Goal: Complete application form

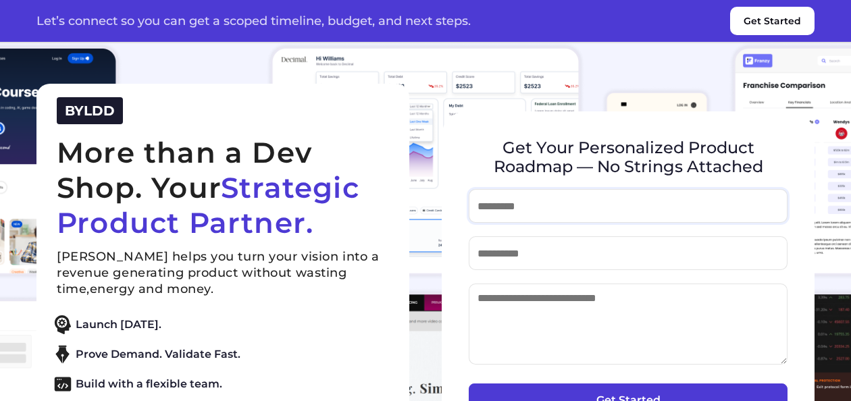
click at [527, 204] on input "text" at bounding box center [628, 206] width 319 height 34
click at [536, 209] on input "text" at bounding box center [628, 206] width 319 height 34
click at [578, 261] on input "email" at bounding box center [628, 253] width 319 height 34
type input "**********"
click at [527, 203] on input "text" at bounding box center [628, 206] width 319 height 34
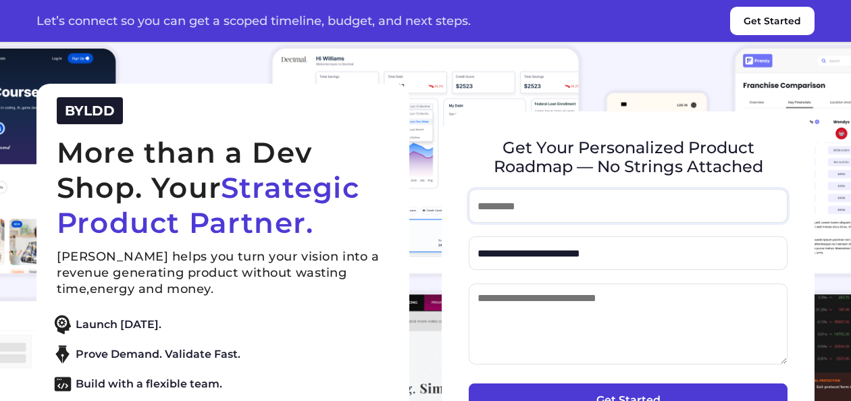
click at [524, 216] on input "text" at bounding box center [628, 206] width 319 height 34
type input "**********"
click at [546, 313] on textarea at bounding box center [628, 324] width 319 height 81
click at [549, 311] on textarea at bounding box center [628, 324] width 319 height 81
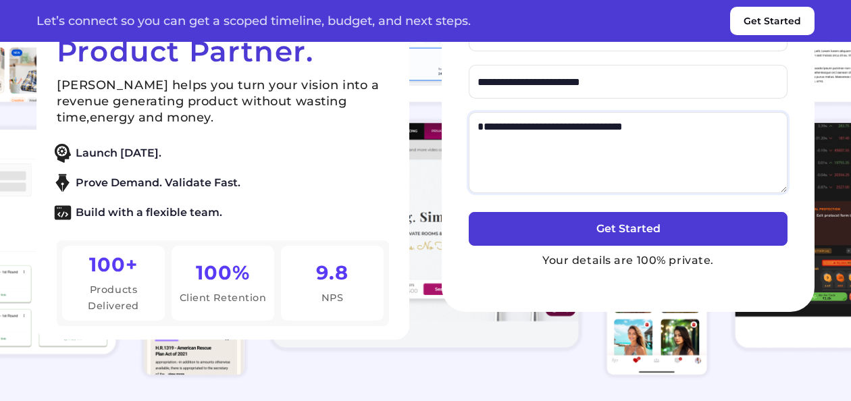
scroll to position [180, 0]
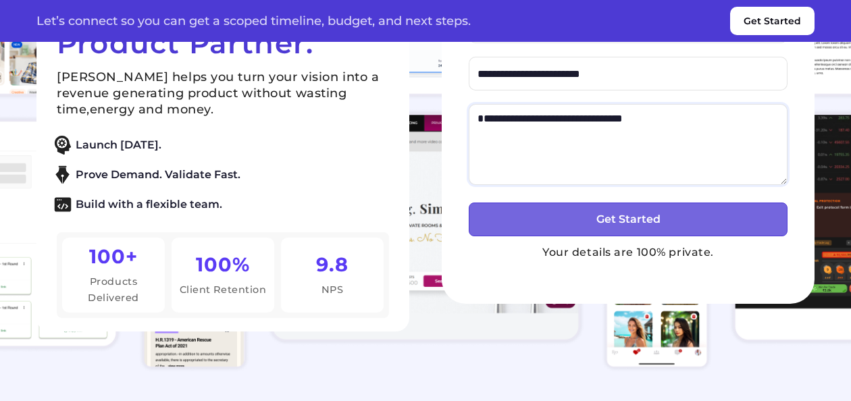
type textarea "**********"
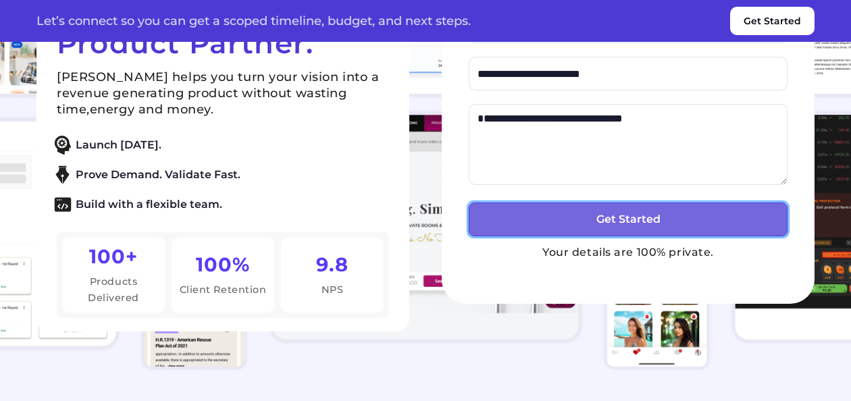
click at [598, 217] on button "Get Started" at bounding box center [628, 220] width 319 height 34
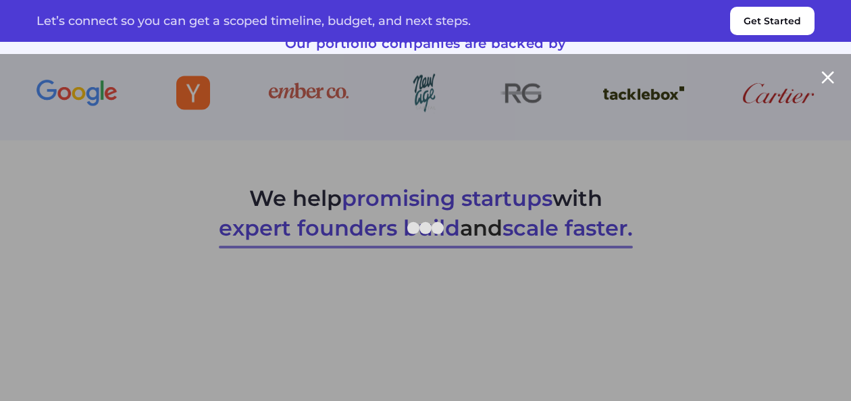
scroll to position [558, 0]
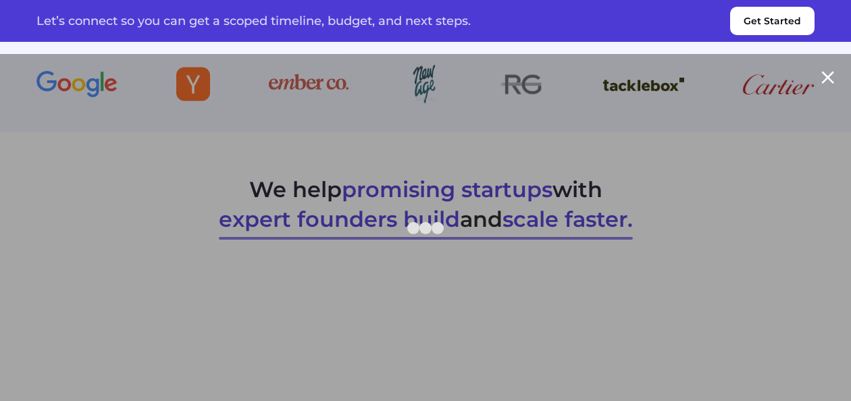
drag, startPoint x: 834, startPoint y: 80, endPoint x: 812, endPoint y: 74, distance: 22.3
click at [812, 74] on div at bounding box center [425, 227] width 851 height 347
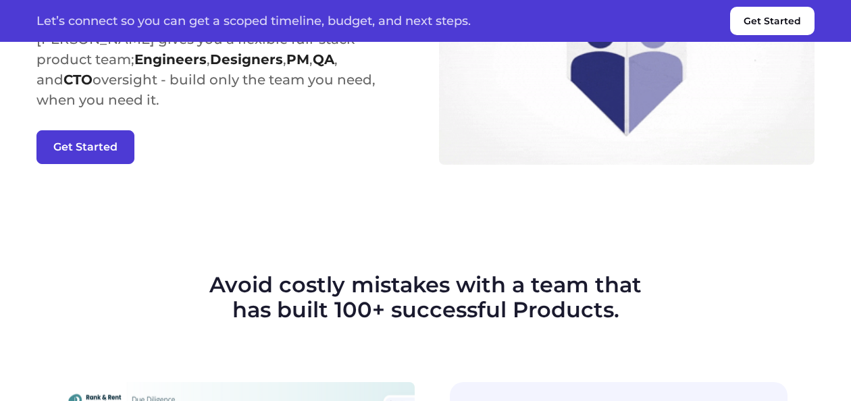
scroll to position [1818, 0]
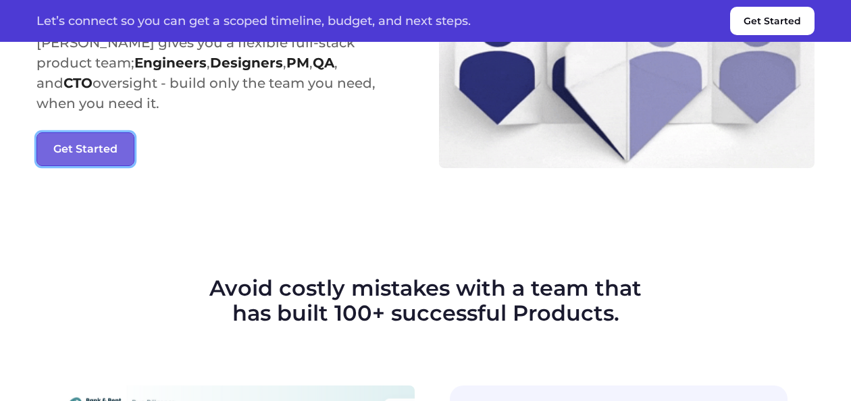
click at [103, 166] on button "Get Started" at bounding box center [85, 149] width 98 height 34
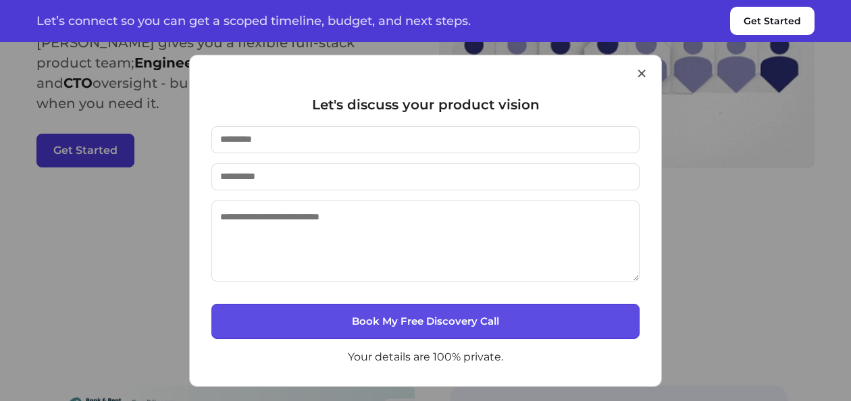
click at [643, 66] on button "×" at bounding box center [641, 73] width 12 height 34
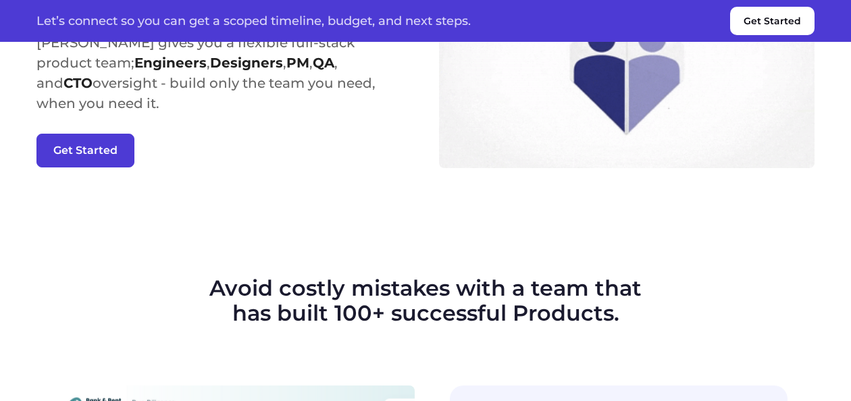
click at [770, 8] on button "Get Started" at bounding box center [772, 21] width 84 height 28
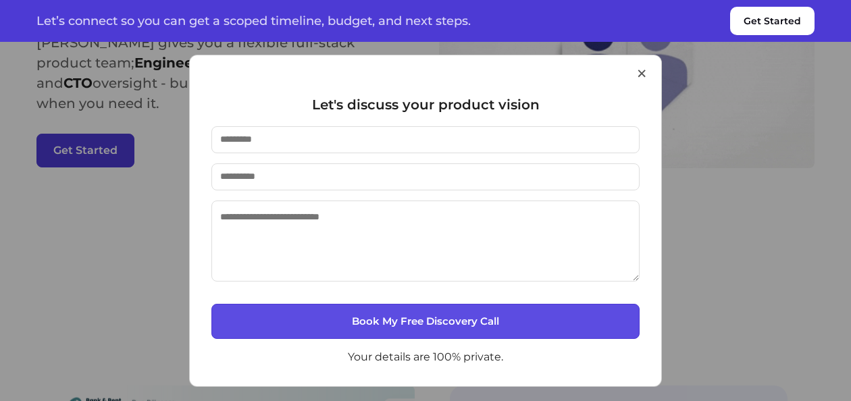
click at [648, 72] on div "× Let's discuss your product vision Book My Free Discovery Call Your details ar…" at bounding box center [425, 221] width 473 height 332
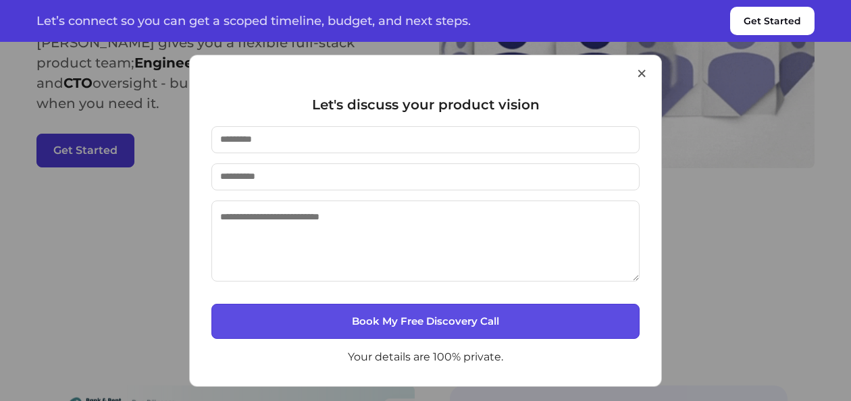
click at [646, 64] on button "×" at bounding box center [641, 73] width 12 height 34
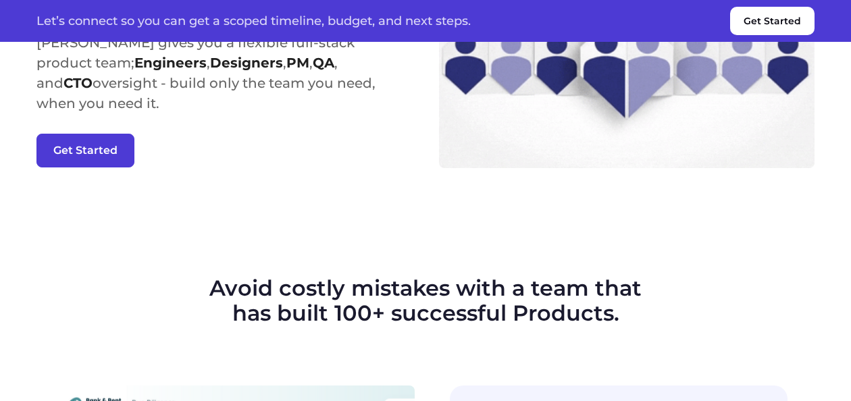
scroll to position [1467, 0]
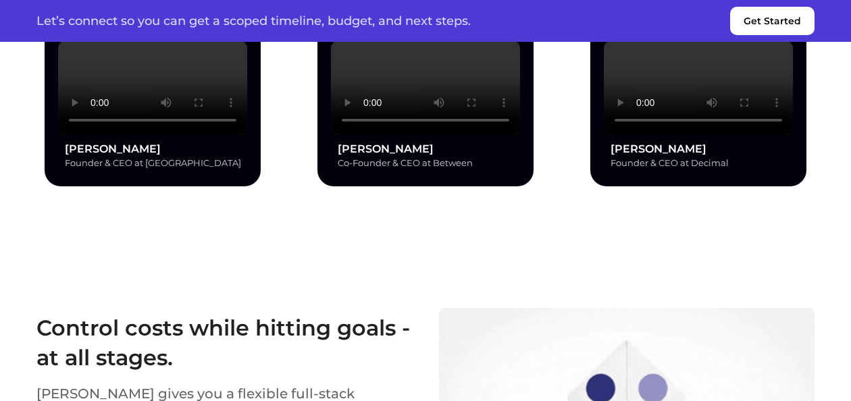
click at [123, 135] on video at bounding box center [152, 88] width 189 height 95
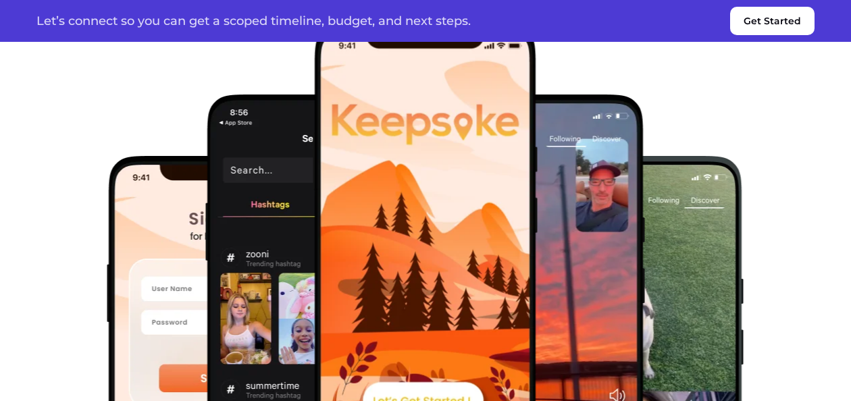
click at [801, 153] on div at bounding box center [426, 260] width 824 height 473
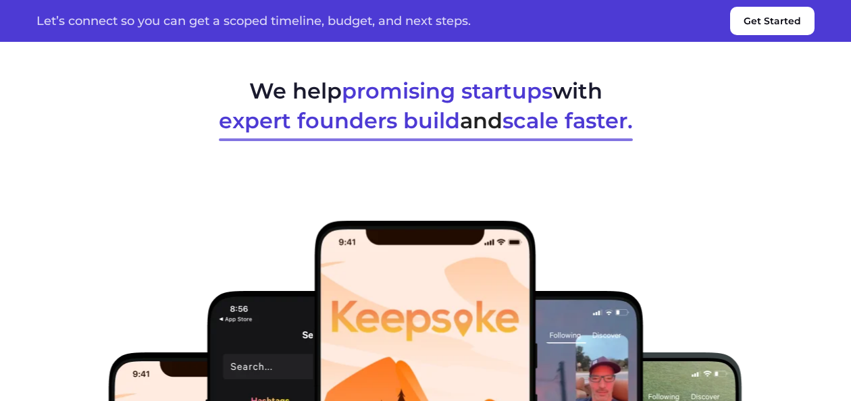
click at [752, 186] on section "We help promising startups with expert founders build and scale faster." at bounding box center [425, 363] width 851 height 660
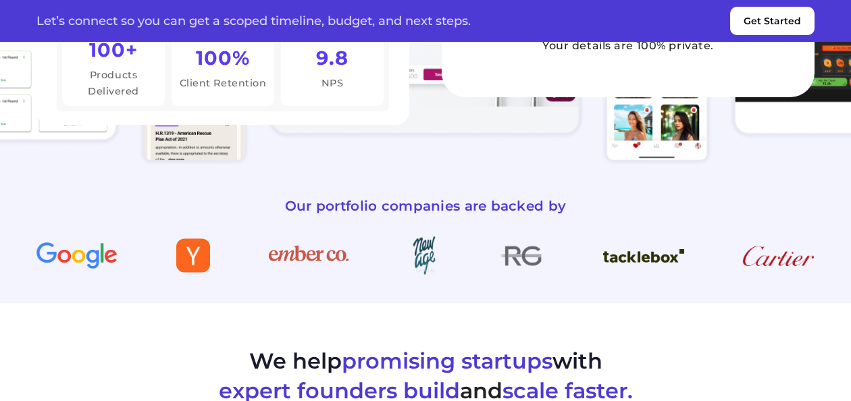
drag, startPoint x: 735, startPoint y: 157, endPoint x: 745, endPoint y: 128, distance: 30.8
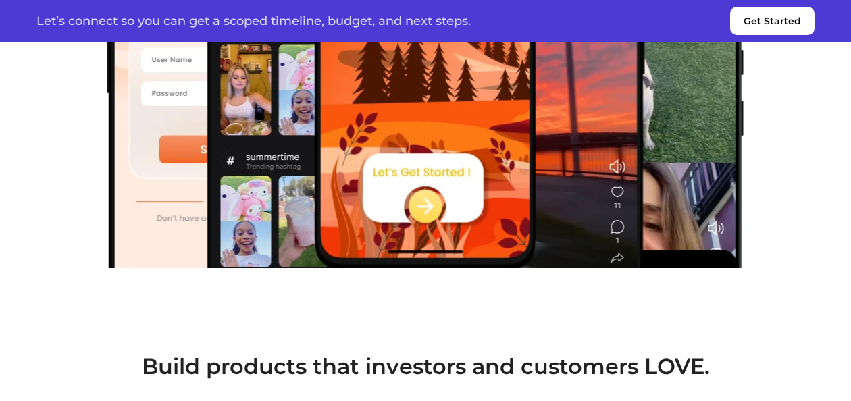
scroll to position [1170, 0]
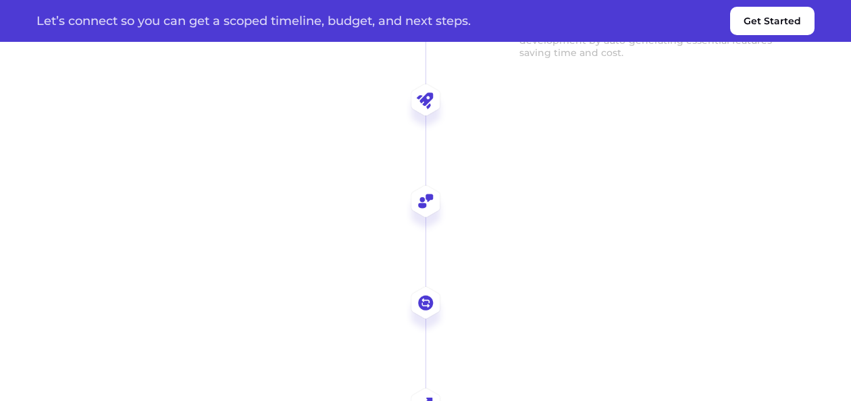
scroll to position [2880, 0]
click at [415, 124] on div "Idea Refinement & Scope We work closely with you to sharpen your product vision…" at bounding box center [425, 155] width 778 height 648
drag, startPoint x: 428, startPoint y: 160, endPoint x: 431, endPoint y: 181, distance: 21.2
click at [431, 181] on div "Idea Refinement & Scope We work closely with you to sharpen your product vision…" at bounding box center [425, 155] width 778 height 648
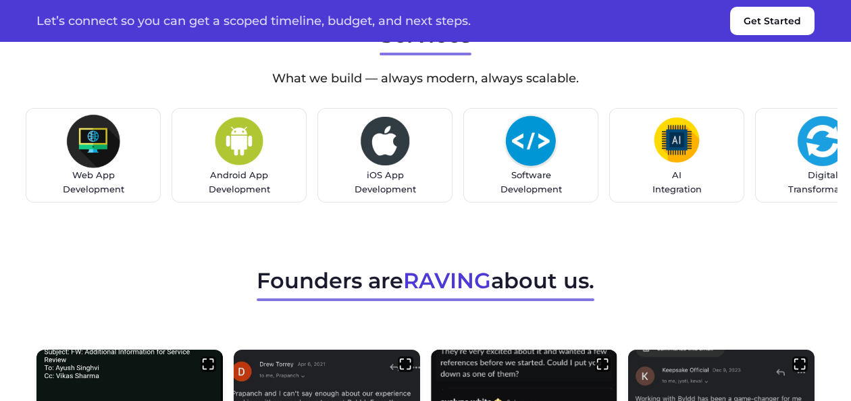
scroll to position [3691, 0]
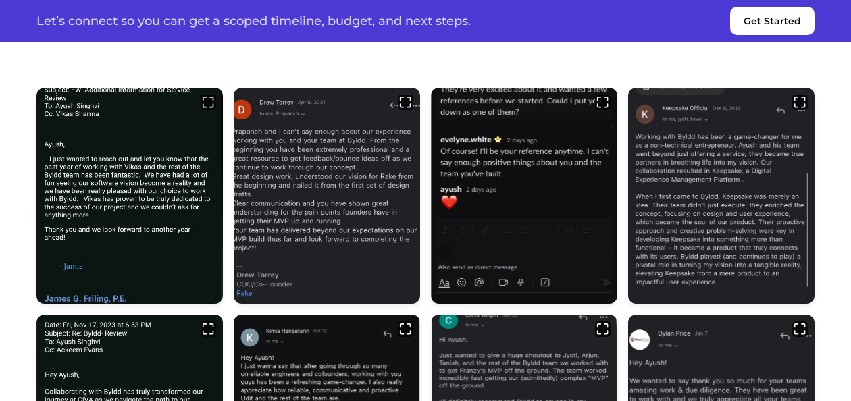
scroll to position [3871, 0]
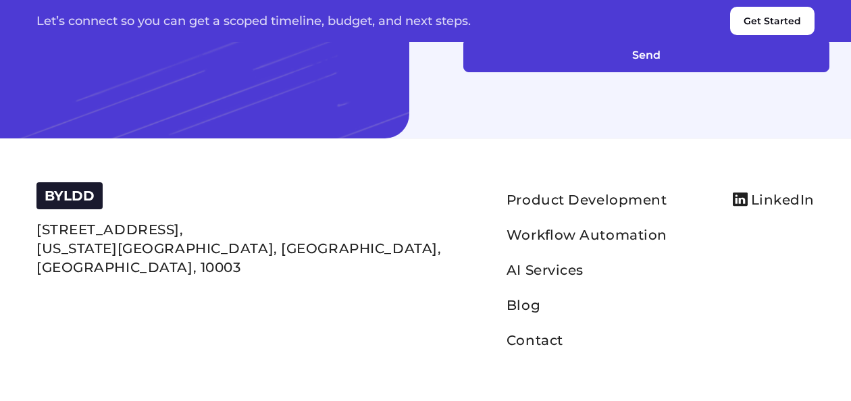
scroll to position [5853, 0]
drag, startPoint x: 429, startPoint y: 377, endPoint x: 412, endPoint y: 365, distance: 21.7
click at [412, 365] on footer "BYLDD [STREET_ADDRESS][US_STATE] Product Development Workflow Automation AI Ser…" at bounding box center [425, 269] width 851 height 263
drag, startPoint x: 412, startPoint y: 365, endPoint x: 400, endPoint y: 336, distance: 31.5
click at [506, 336] on link "Contact" at bounding box center [534, 340] width 57 height 16
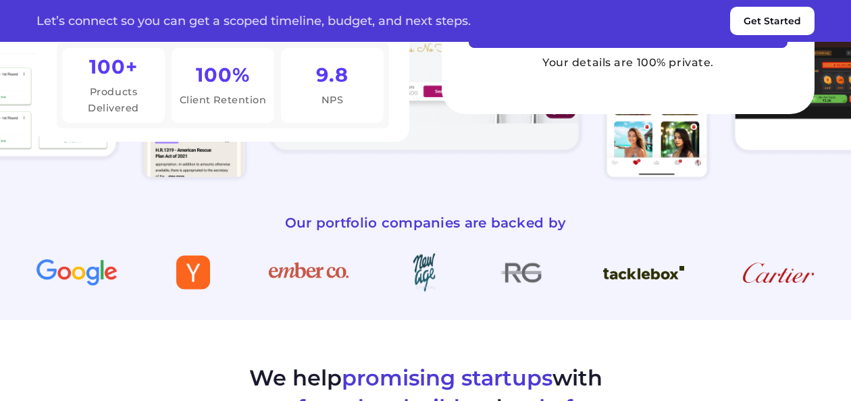
scroll to position [43, 0]
